Goal: Information Seeking & Learning: Learn about a topic

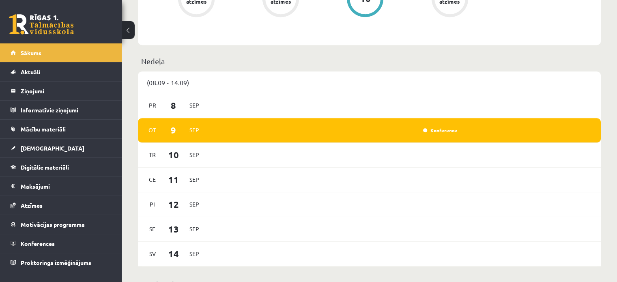
scroll to position [381, 0]
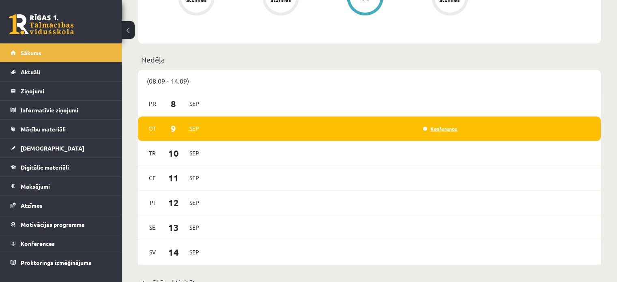
click at [440, 130] on link "Konference" at bounding box center [440, 128] width 34 height 6
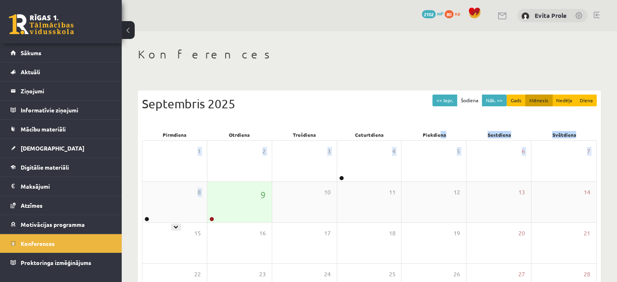
click at [209, 188] on div "Pirmdiena Otrdiena Trešdiena Ceturtdiena Piekdiena Sestdiena Svētdiena 1 2 3 4 …" at bounding box center [369, 237] width 455 height 217
click at [238, 191] on div "9" at bounding box center [239, 202] width 64 height 41
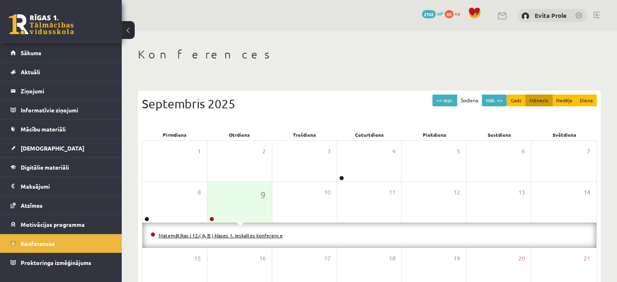
click at [252, 232] on link "Matemātikas I 12.( A, B ) klases 1. ieskaites konference" at bounding box center [221, 235] width 124 height 6
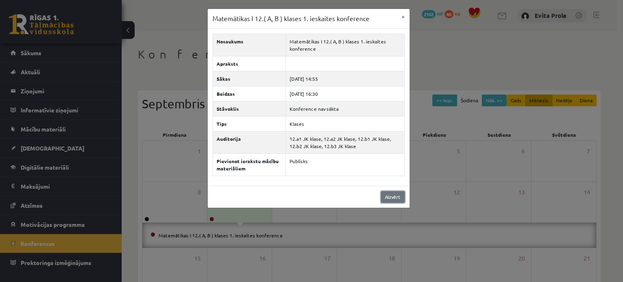
click at [394, 197] on link "Aizvērt" at bounding box center [393, 197] width 24 height 12
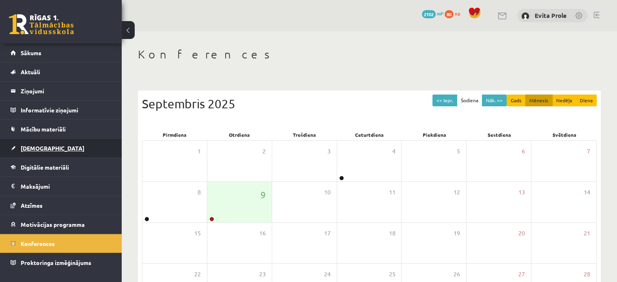
click at [37, 141] on link "[DEMOGRAPHIC_DATA]" at bounding box center [61, 148] width 101 height 19
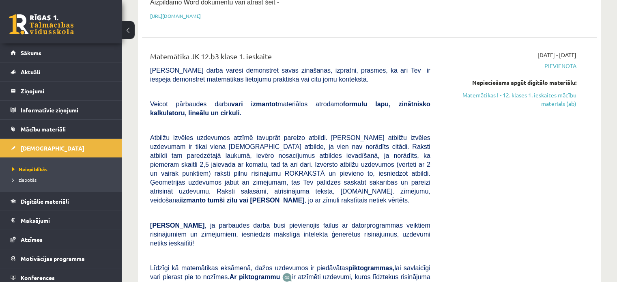
scroll to position [195, 0]
click at [495, 90] on link "Matemātikas I - 12. klases 1. ieskaites mācību materiāls (ab)" at bounding box center [509, 98] width 134 height 17
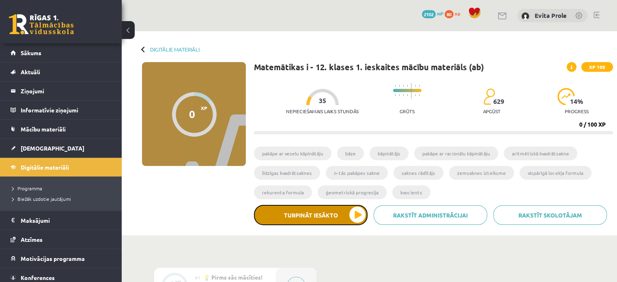
click at [318, 218] on button "Turpināt iesākto" at bounding box center [311, 215] width 114 height 20
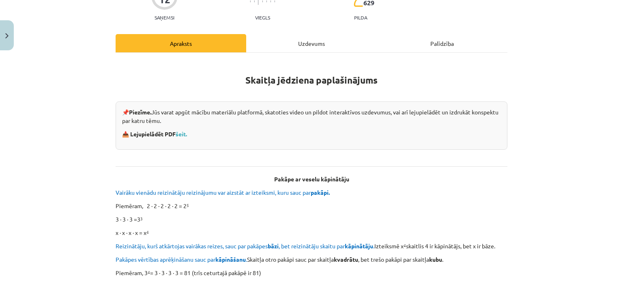
scroll to position [81, 0]
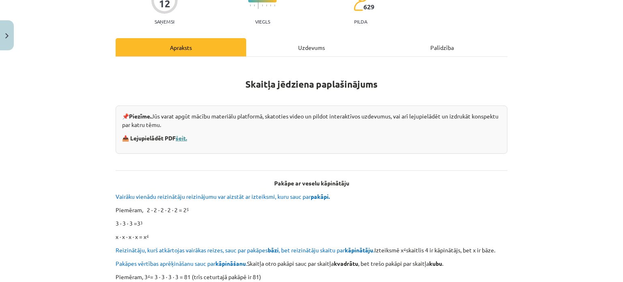
click at [178, 140] on link "šeit." at bounding box center [181, 137] width 11 height 7
